Goal: Information Seeking & Learning: Learn about a topic

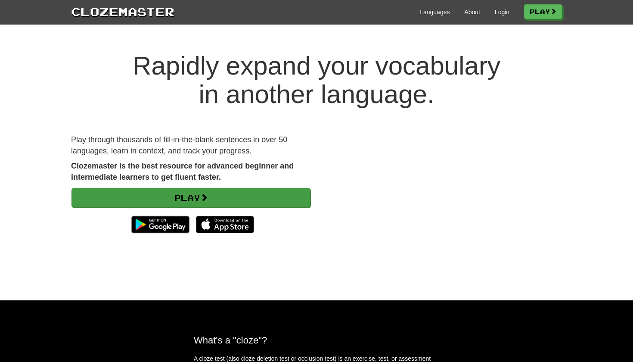
click at [242, 203] on link "Play" at bounding box center [190, 198] width 239 height 20
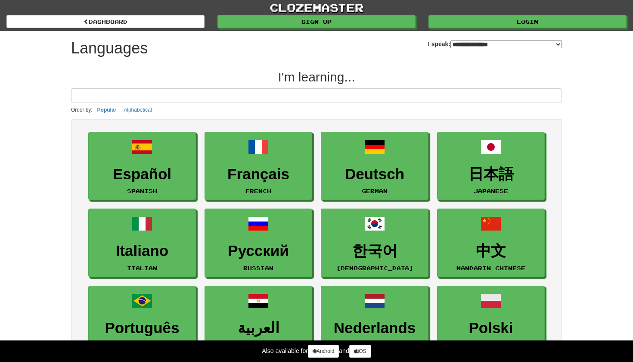
select select "*******"
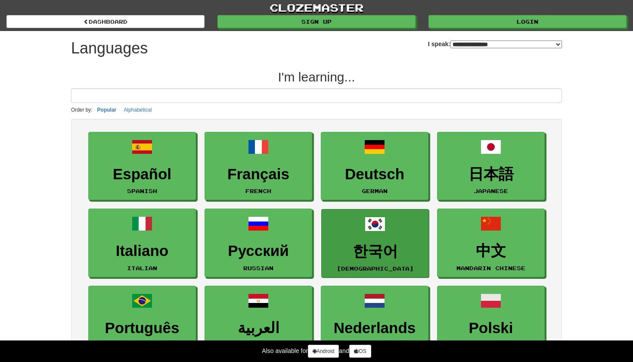
click at [367, 243] on h3 "한국어" at bounding box center [375, 251] width 98 height 17
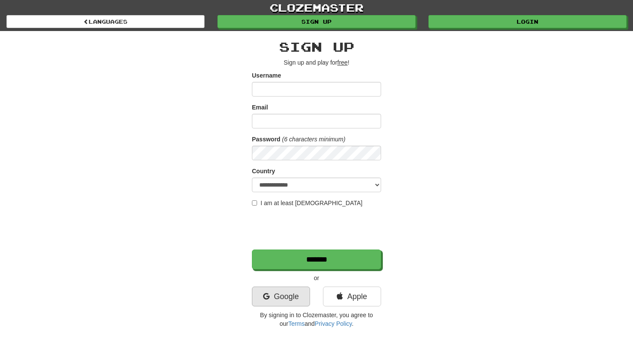
click at [293, 297] on link "Google" at bounding box center [281, 296] width 58 height 20
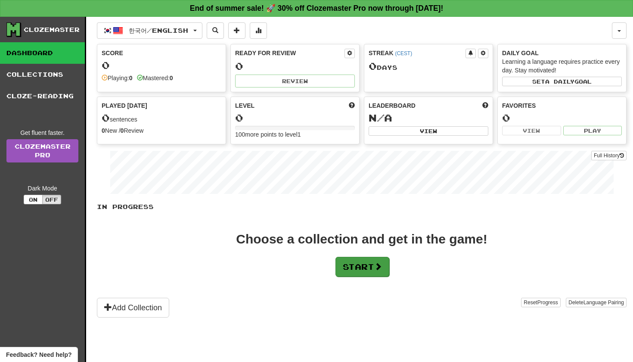
click at [377, 275] on button "Start" at bounding box center [362, 267] width 54 height 20
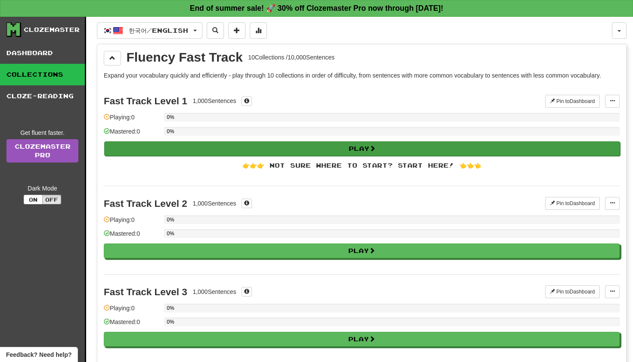
click at [342, 148] on button "Play" at bounding box center [362, 148] width 516 height 15
select select "**"
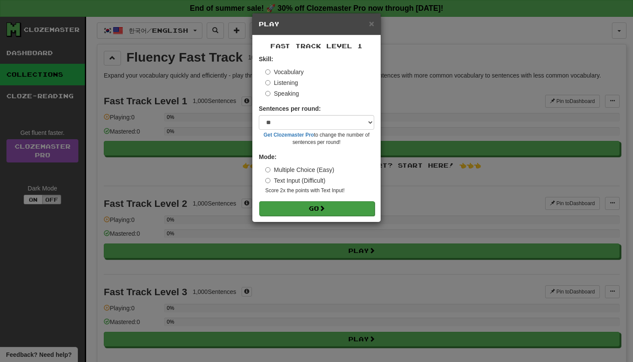
click at [329, 209] on button "Go" at bounding box center [316, 208] width 115 height 15
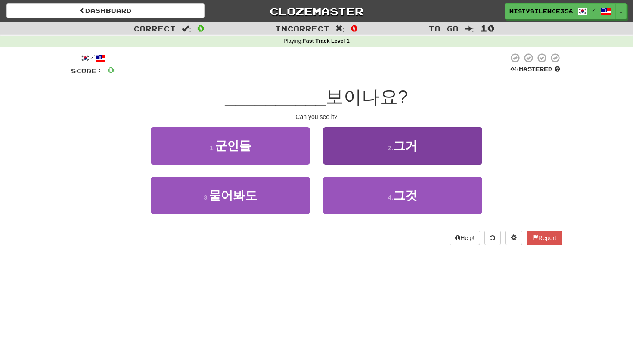
click at [346, 146] on button "2 . 그거" at bounding box center [402, 145] width 159 height 37
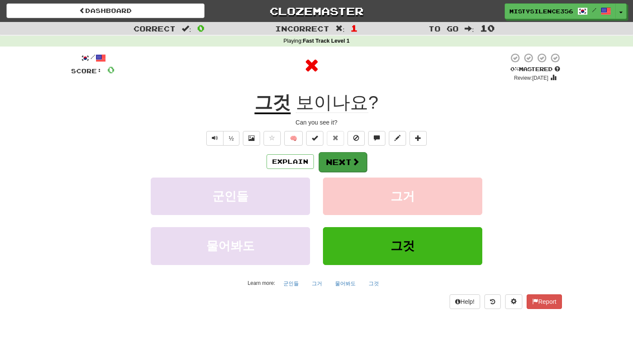
click at [341, 169] on button "Next" at bounding box center [343, 162] width 48 height 20
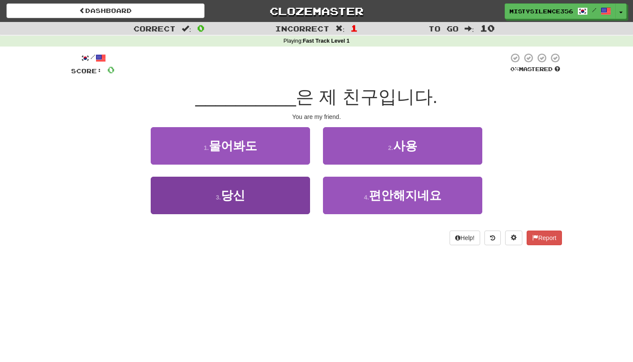
click at [273, 197] on button "3 . 당신" at bounding box center [230, 195] width 159 height 37
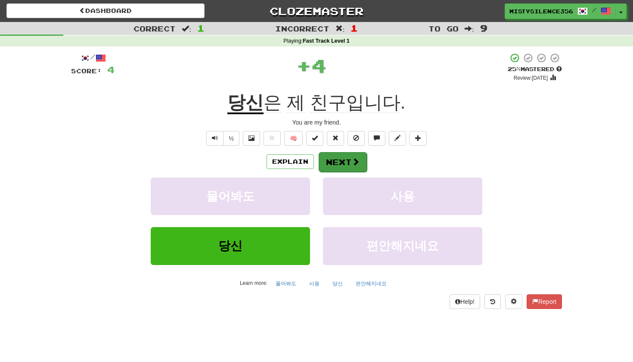
click at [358, 152] on button "Next" at bounding box center [343, 162] width 48 height 20
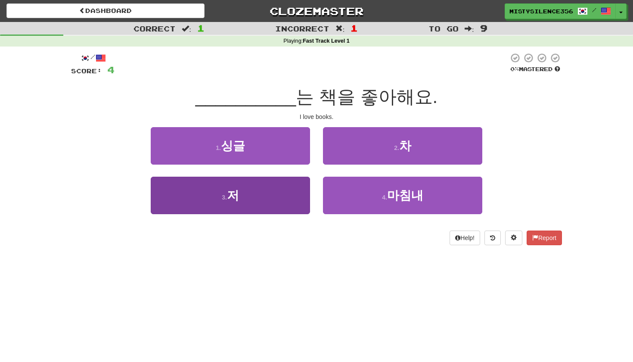
click at [276, 196] on button "3 . 저" at bounding box center [230, 195] width 159 height 37
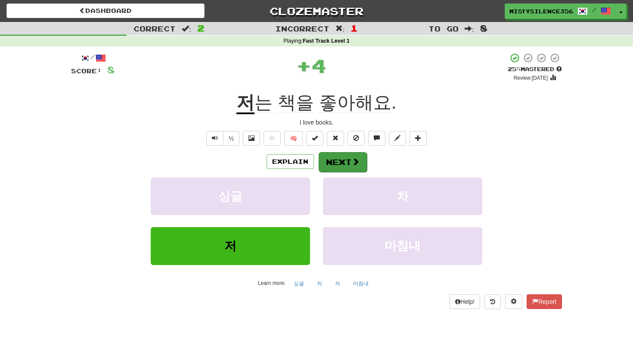
click at [358, 158] on span at bounding box center [356, 162] width 8 height 8
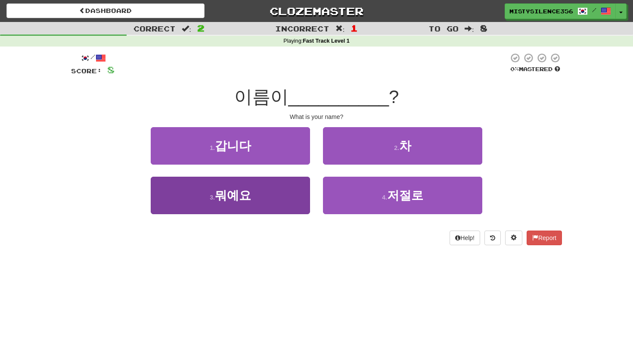
click at [265, 207] on button "3 . 뭐예요" at bounding box center [230, 195] width 159 height 37
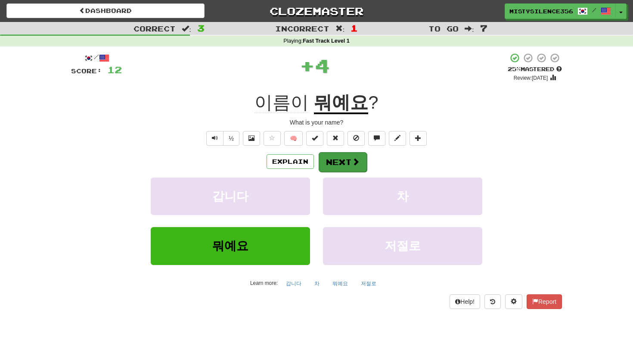
click at [345, 166] on button "Next" at bounding box center [343, 162] width 48 height 20
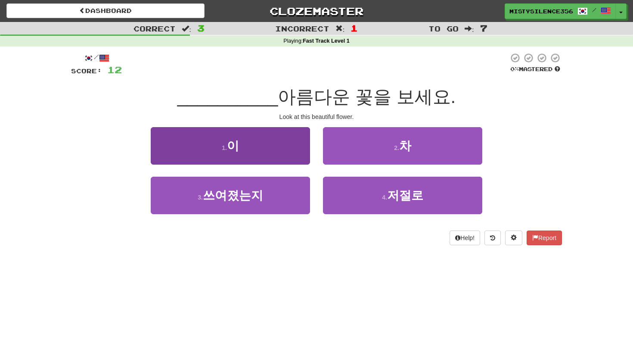
click at [295, 155] on button "1 . 이" at bounding box center [230, 145] width 159 height 37
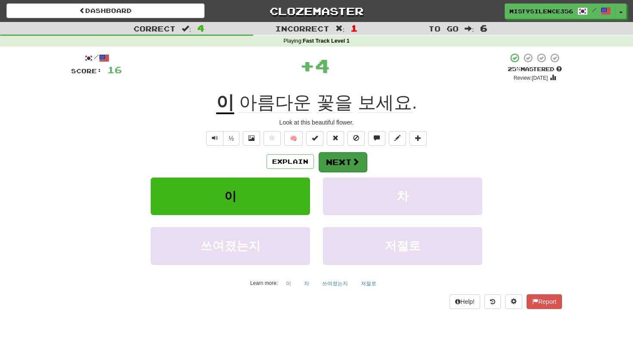
click at [342, 159] on button "Next" at bounding box center [343, 162] width 48 height 20
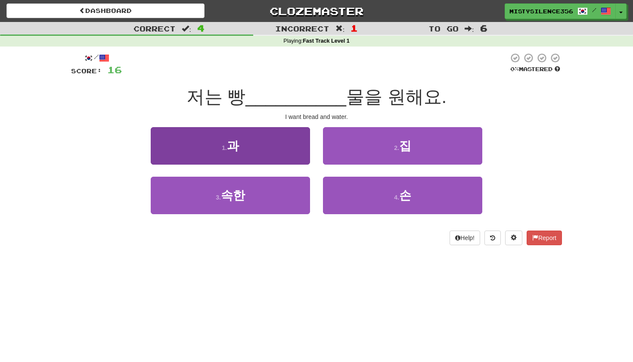
click at [300, 138] on button "1 . 과" at bounding box center [230, 145] width 159 height 37
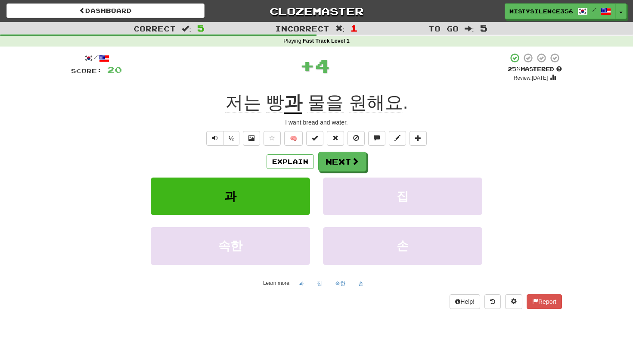
click at [364, 149] on div "/ Score: 20 + 4 25 % Mastered Review: 2025-08-22 저는 빵 과 물을 원해요 . I want bread a…" at bounding box center [316, 181] width 491 height 256
click at [363, 152] on button "Next" at bounding box center [343, 162] width 48 height 20
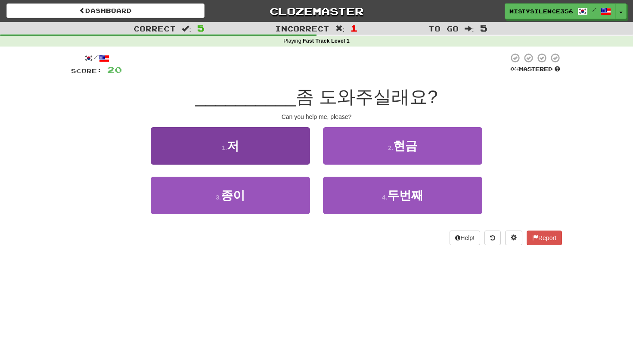
click at [274, 144] on button "1 . 저" at bounding box center [230, 145] width 159 height 37
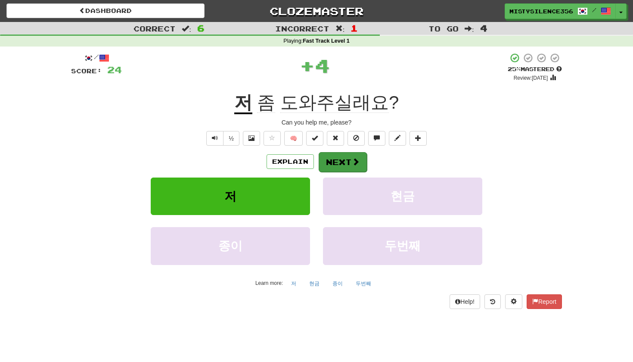
click at [352, 161] on span at bounding box center [356, 162] width 8 height 8
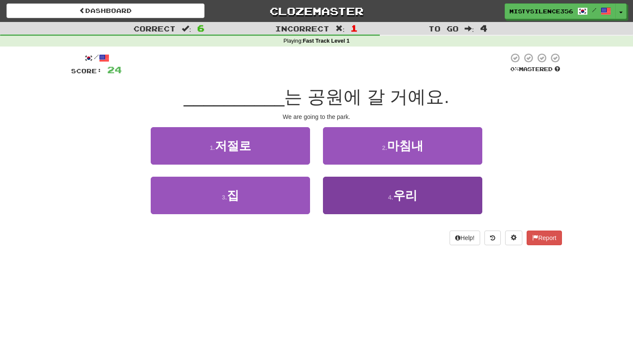
click at [405, 195] on span "우리" at bounding box center [405, 195] width 24 height 13
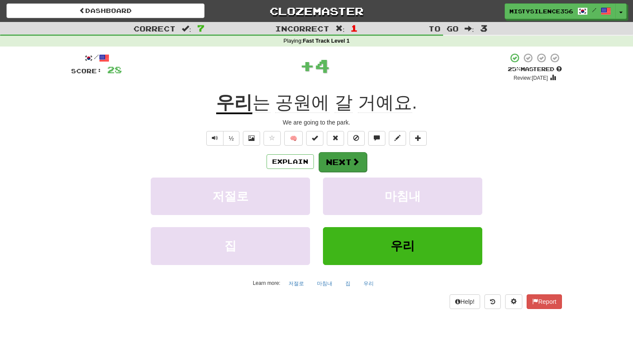
click at [344, 163] on button "Next" at bounding box center [343, 162] width 48 height 20
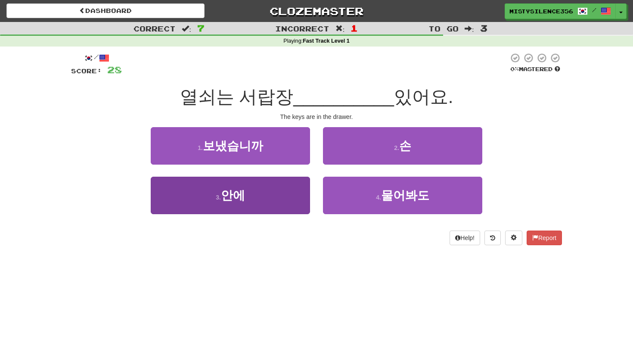
click at [279, 201] on button "3 . 안에" at bounding box center [230, 195] width 159 height 37
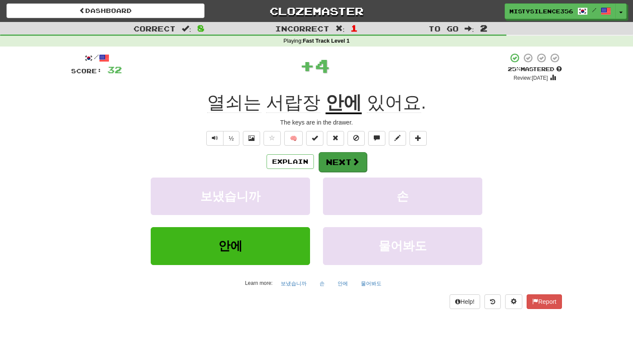
click at [348, 165] on button "Next" at bounding box center [343, 162] width 48 height 20
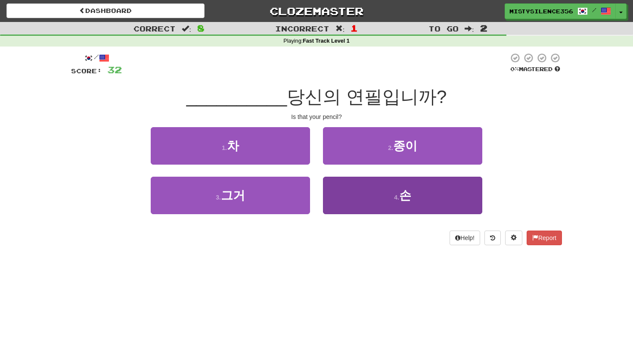
click at [389, 208] on button "4 . 손" at bounding box center [402, 195] width 159 height 37
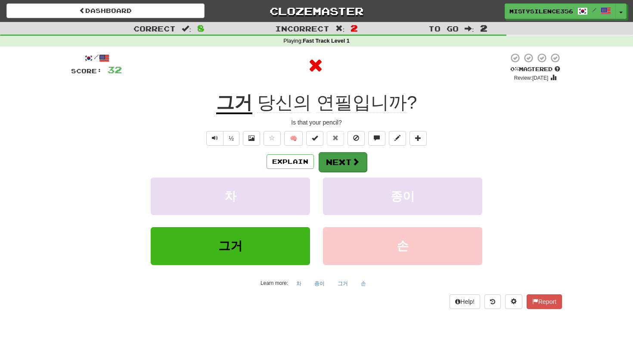
click at [332, 156] on button "Next" at bounding box center [343, 162] width 48 height 20
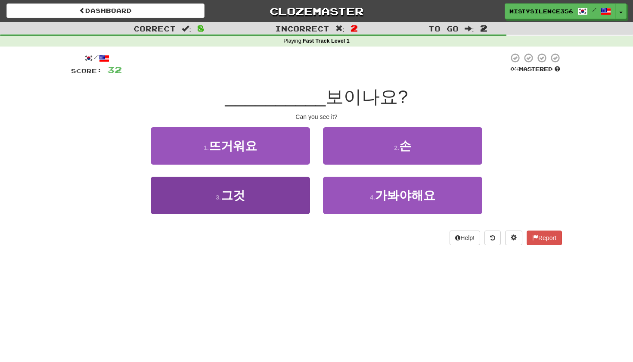
click at [287, 201] on button "3 . 그것" at bounding box center [230, 195] width 159 height 37
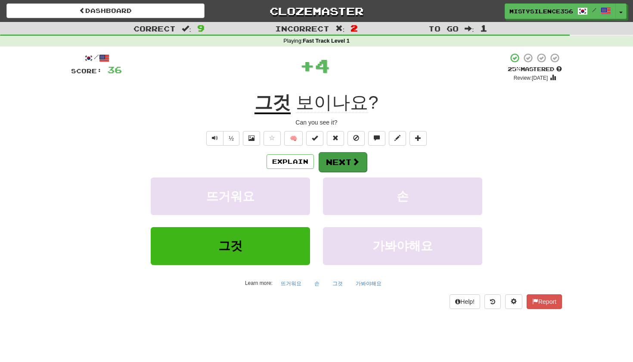
click at [349, 153] on button "Next" at bounding box center [343, 162] width 48 height 20
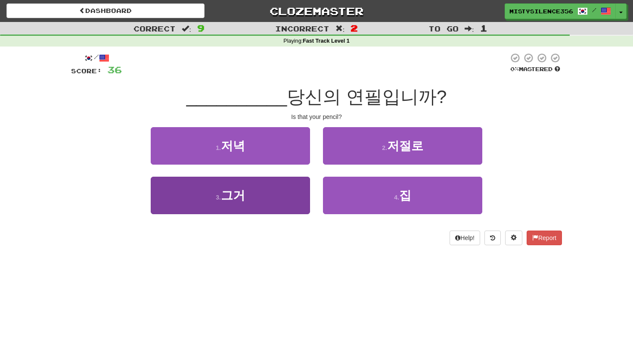
click at [290, 191] on button "3 . 그거" at bounding box center [230, 195] width 159 height 37
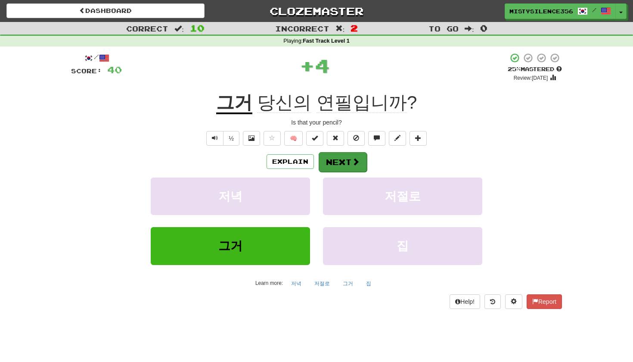
click at [342, 157] on button "Next" at bounding box center [343, 162] width 48 height 20
